Goal: Task Accomplishment & Management: Complete application form

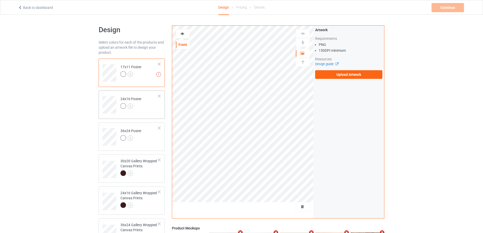
click at [146, 104] on td "24x16 Poster" at bounding box center [139, 102] width 43 height 21
click at [149, 132] on td "36x24 Poster" at bounding box center [139, 134] width 43 height 21
click at [147, 171] on div at bounding box center [139, 173] width 38 height 7
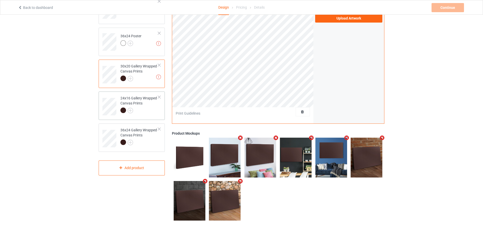
click at [150, 111] on div at bounding box center [139, 110] width 38 height 7
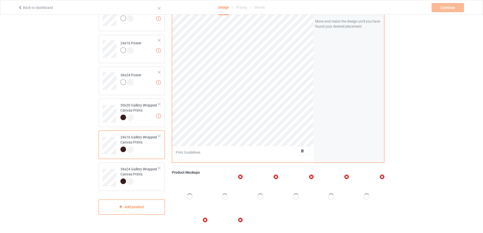
scroll to position [18, 0]
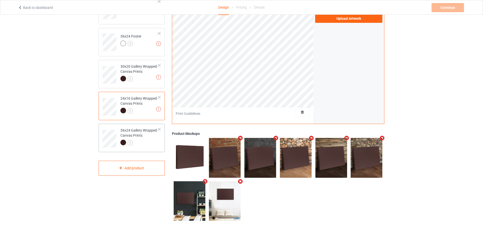
click at [141, 138] on div "36x24 Gallery Wrapped Canvas Prints" at bounding box center [139, 136] width 38 height 17
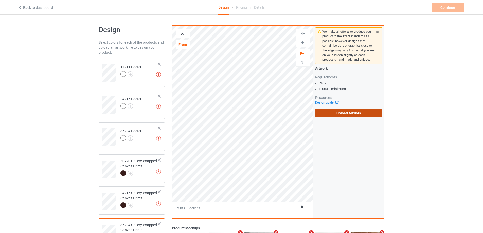
click at [338, 116] on label "Upload Artwork" at bounding box center [348, 113] width 67 height 9
click at [0, 0] on input "Upload Artwork" at bounding box center [0, 0] width 0 height 0
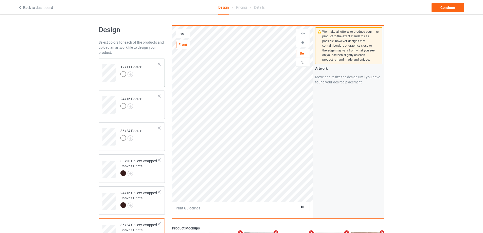
click at [151, 77] on td "17x11 Poster" at bounding box center [139, 71] width 43 height 21
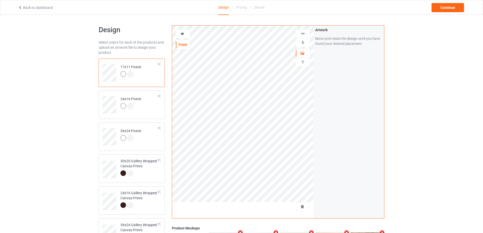
click at [303, 43] on img at bounding box center [302, 42] width 5 height 5
click at [302, 34] on img at bounding box center [302, 33] width 5 height 5
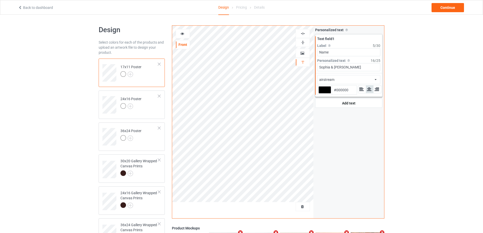
click at [322, 89] on div at bounding box center [324, 89] width 13 height 7
click at [322, 93] on input "#000000" at bounding box center [324, 96] width 13 height 7
type input "#cbc8c8"
type input "#CBC8C8"
type input "#d0cdcd"
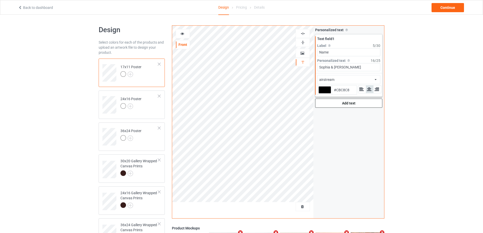
type input "#D0CDCD"
type input "#dedede"
type input "#DEDEDE"
type input "#ffffff"
type input "#FFFFFF"
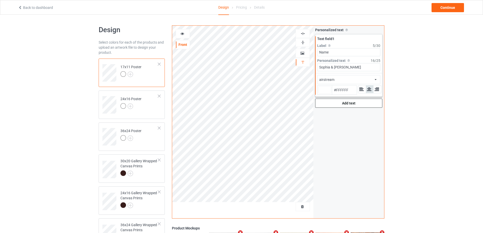
type input "#eca7a7"
type input "#ECA7A7"
type input "#eea5a5"
type input "#EEA5A5"
type input "#f0a8a8"
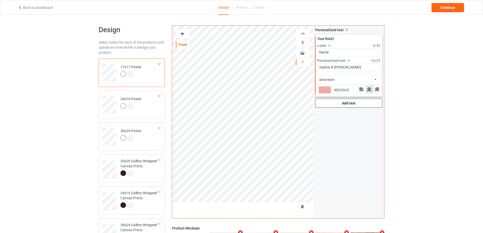
type input "#F0A8A8"
type input "#f5a8a8"
type input "#F5A8A8"
type input "#fda5a5"
type input "#FDA5A5"
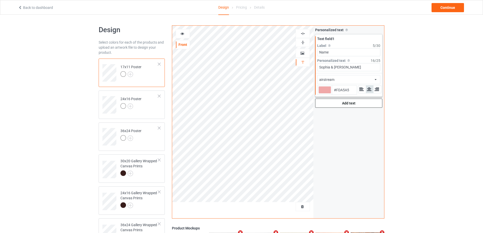
type input "#ffa3a3"
type input "#FFA3A3"
type input "#ff9e9e"
type input "#FF9E9E"
type input "#dc7979"
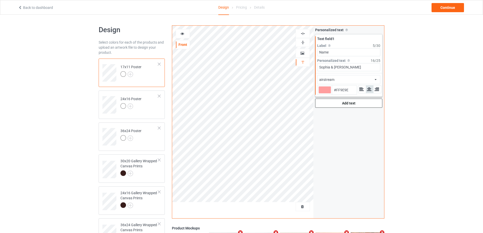
type input "#DC7979"
type input "#badc79"
type input "#BADC79"
type input "#c2dc79"
type input "#C2DC79"
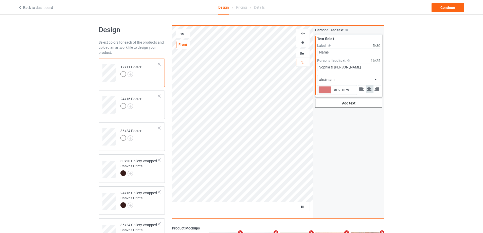
type input "#c7dc79"
type input "#C7DC79"
type input "#ccdc79"
type input "#CCDC79"
type input "#d1dc79"
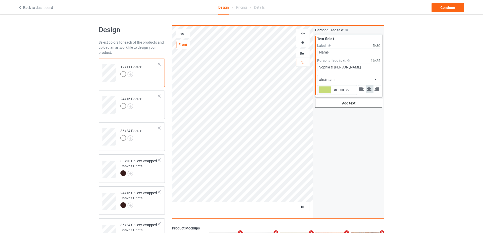
type input "#D1DC79"
type input "#dcbd79"
type input "#DCBD79"
type input "#dcb879"
type input "#DCB879"
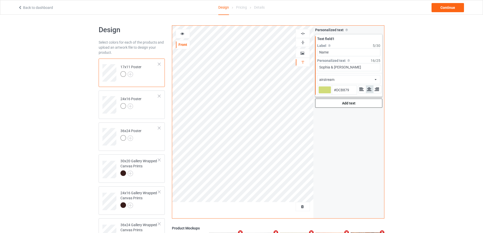
type input "#dcb379"
type input "#DCB379"
type input "#dca979"
type input "#DCA979"
type input "#dca679"
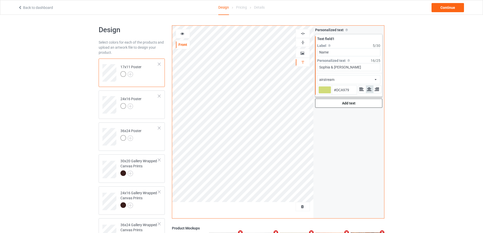
type input "#DCA679"
type input "#dc9c79"
type input "#DC9C79"
type input "#dc9779"
type input "#DC9779"
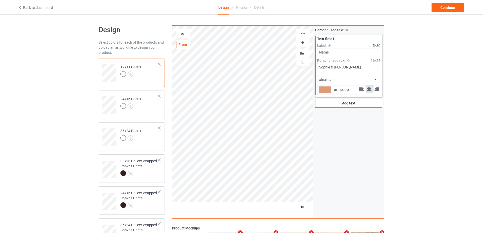
type input "#dc8d79"
type input "#DC8D79"
type input "#dc8879"
type input "#DC8879"
type input "#ce705f"
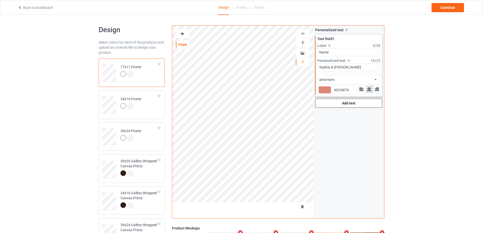
type input "#CE705F"
type input "#d37969"
type input "#D37969"
type input "#f2a99c"
type input "#F2A99C"
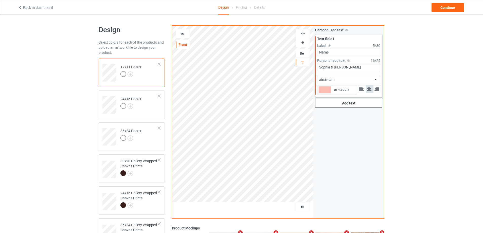
type input "#ffc7bd"
type input "#FFC7BD"
type input "#ffcfc7"
type input "#FFCFC7"
type input "#ffedc7"
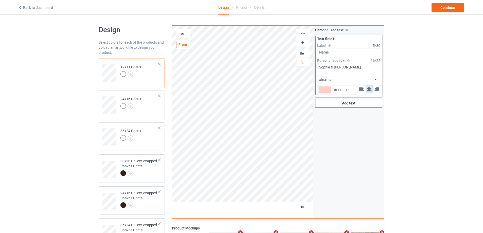
type input "#FFEDC7"
type input "#ffeac7"
type input "#FFEAC7"
type input "#ffedc7"
type input "#FFEDC7"
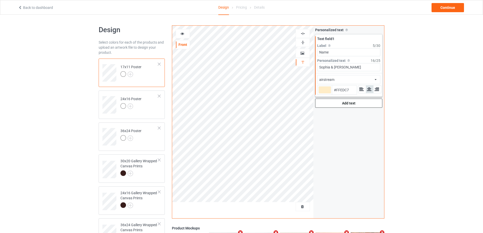
type input "#f0b942"
type input "#F0B942"
type input "#f9c148"
type input "#F9C148"
type input "#ffc64d"
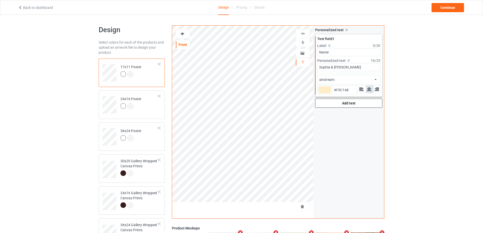
type input "#FFC64D"
type input "#ffc64d"
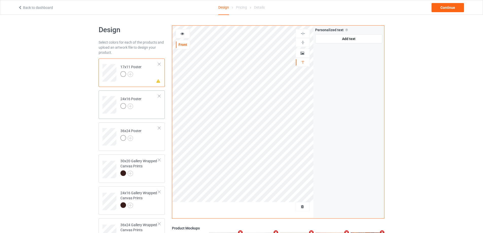
click at [149, 111] on td "24x16 Poster" at bounding box center [139, 102] width 43 height 21
click at [149, 144] on td "36x24 Poster" at bounding box center [139, 134] width 43 height 21
click at [149, 172] on div at bounding box center [139, 173] width 38 height 7
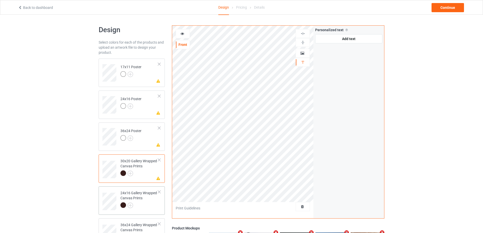
click at [143, 199] on div "24x16 Gallery Wrapped Canvas Prints" at bounding box center [139, 198] width 38 height 17
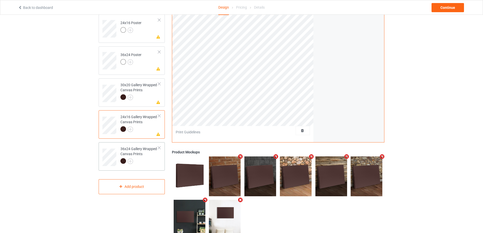
click at [152, 158] on div "36x24 Gallery Wrapped Canvas Prints" at bounding box center [139, 154] width 38 height 17
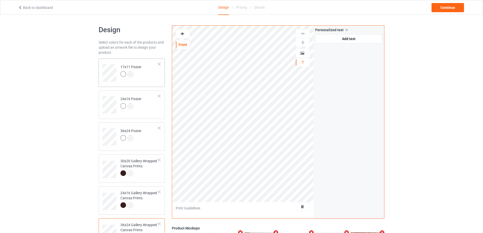
click at [148, 80] on td "17x11 Poster" at bounding box center [139, 71] width 43 height 21
click at [149, 116] on div "24x16 Poster" at bounding box center [132, 104] width 66 height 28
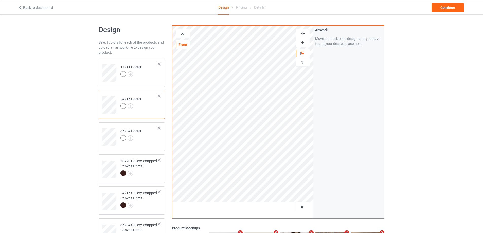
click at [304, 42] on img at bounding box center [302, 42] width 5 height 5
click at [302, 32] on img at bounding box center [302, 33] width 5 height 5
click at [150, 147] on div "36x24 Poster" at bounding box center [132, 136] width 66 height 28
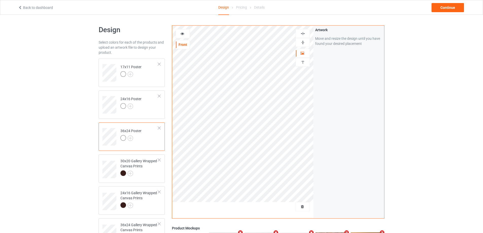
click at [303, 44] on img at bounding box center [302, 42] width 5 height 5
click at [304, 34] on img at bounding box center [302, 33] width 5 height 5
click at [304, 33] on img at bounding box center [302, 33] width 5 height 5
click at [304, 41] on img at bounding box center [302, 42] width 5 height 5
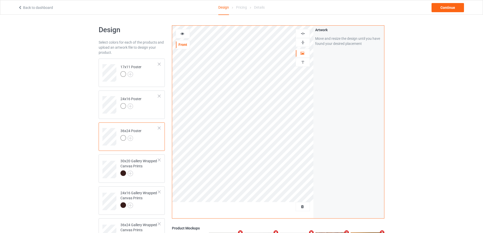
click at [304, 41] on img at bounding box center [302, 42] width 5 height 5
click at [149, 172] on div at bounding box center [139, 173] width 38 height 7
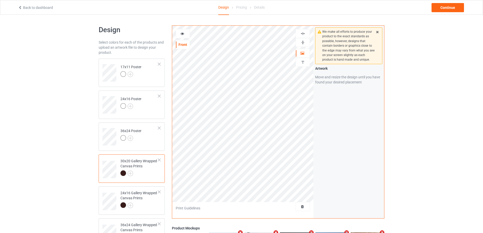
click at [303, 42] on img at bounding box center [302, 42] width 5 height 5
click at [303, 32] on img at bounding box center [302, 33] width 5 height 5
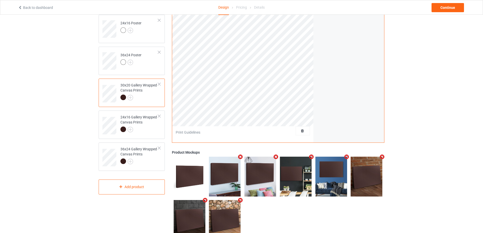
scroll to position [76, 0]
click at [140, 118] on div "24x16 Gallery Wrapped Canvas Prints" at bounding box center [139, 122] width 38 height 17
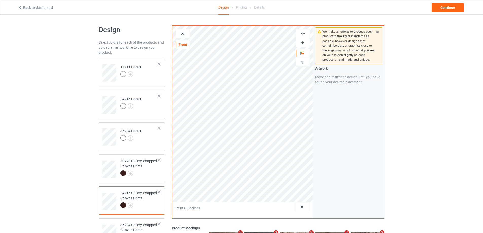
click at [301, 41] on img at bounding box center [302, 42] width 5 height 5
click at [301, 34] on img at bounding box center [302, 33] width 5 height 5
click at [303, 41] on img at bounding box center [302, 42] width 5 height 5
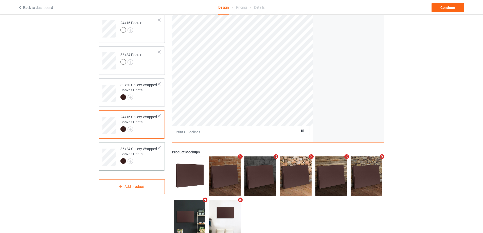
click at [145, 164] on div at bounding box center [139, 161] width 38 height 7
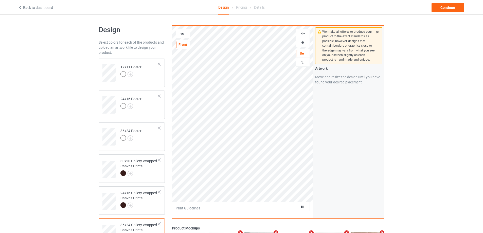
click at [302, 42] on img at bounding box center [302, 42] width 5 height 5
click at [303, 41] on img at bounding box center [302, 42] width 5 height 5
click at [303, 31] on img at bounding box center [302, 33] width 5 height 5
click at [303, 31] on div at bounding box center [302, 33] width 14 height 9
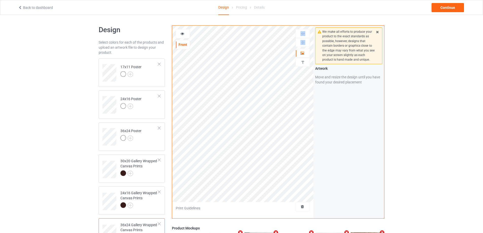
click at [304, 33] on img at bounding box center [302, 33] width 5 height 5
click at [304, 43] on img at bounding box center [302, 42] width 5 height 5
click at [37, 97] on div "Design Select colors for each of the products and upload an artwork file to des…" at bounding box center [241, 171] width 483 height 313
click at [151, 79] on td "17x11 Poster" at bounding box center [139, 71] width 43 height 21
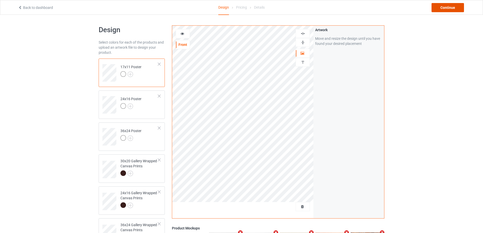
click at [455, 10] on div "Continue" at bounding box center [447, 7] width 32 height 9
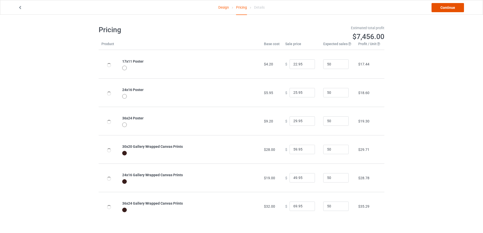
click at [439, 5] on link "Continue" at bounding box center [447, 7] width 32 height 9
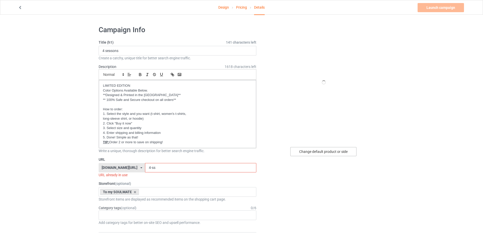
click at [313, 150] on div "Change default product or side" at bounding box center [323, 151] width 66 height 9
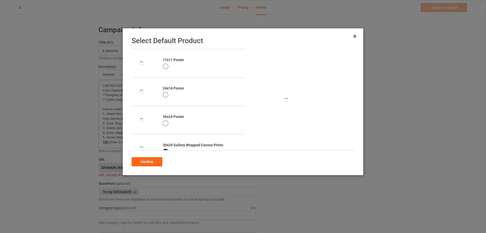
scroll to position [69, 0]
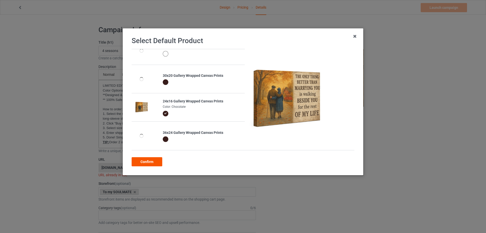
click at [139, 160] on div "Confirm" at bounding box center [147, 161] width 31 height 9
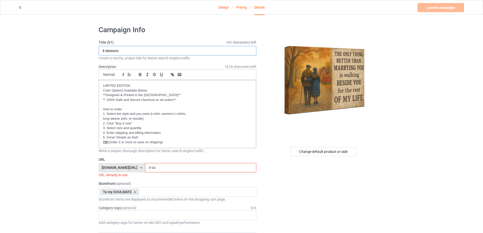
drag, startPoint x: 122, startPoint y: 49, endPoint x: 92, endPoint y: 47, distance: 30.7
type input "Beside you"
drag, startPoint x: 150, startPoint y: 168, endPoint x: 128, endPoint y: 167, distance: 22.6
click at [128, 167] on div "[DOMAIN_NAME][URL] [DOMAIN_NAME][URL] [DOMAIN_NAME][URL] [DOMAIN_NAME][URL] [DO…" at bounding box center [178, 168] width 158 height 10
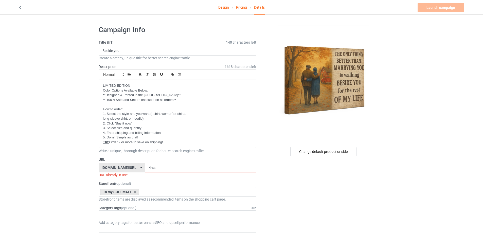
paste input "Beside you"
click at [151, 167] on input "Beside you" at bounding box center [200, 168] width 111 height 10
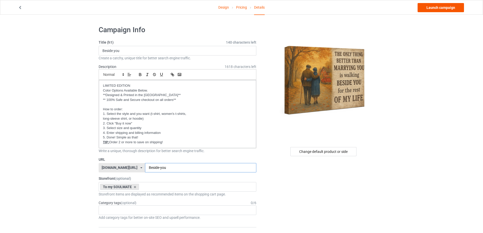
type input "Beside-you"
click at [441, 9] on link "Launch campaign" at bounding box center [440, 7] width 46 height 9
